Goal: Task Accomplishment & Management: Manage account settings

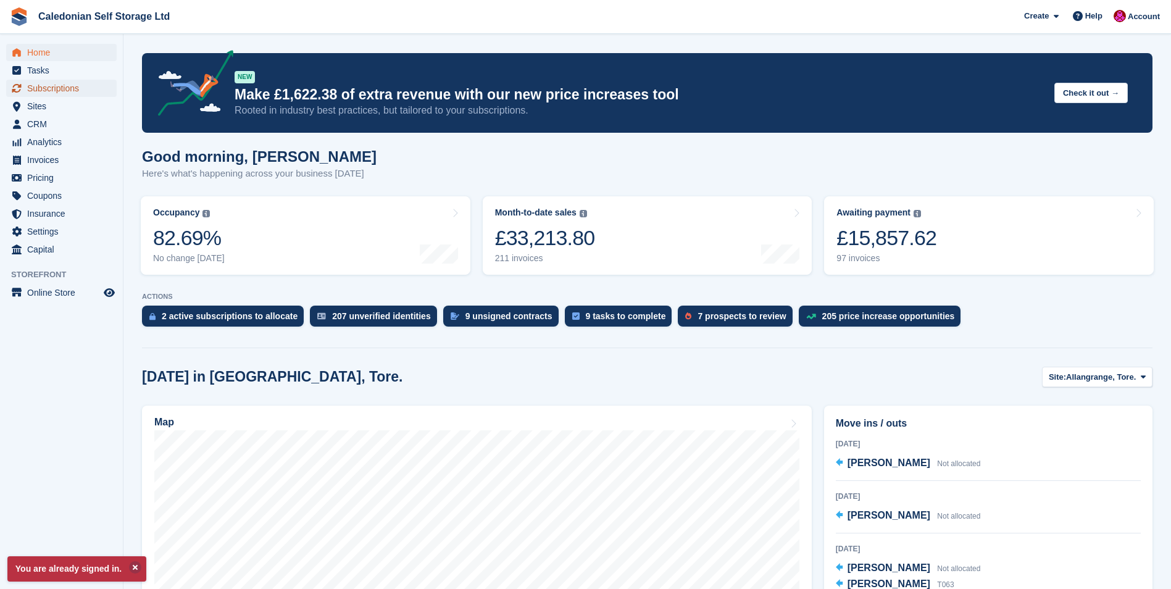
click at [72, 88] on span "Subscriptions" at bounding box center [64, 88] width 74 height 17
